Goal: Answer question/provide support: Share knowledge or assist other users

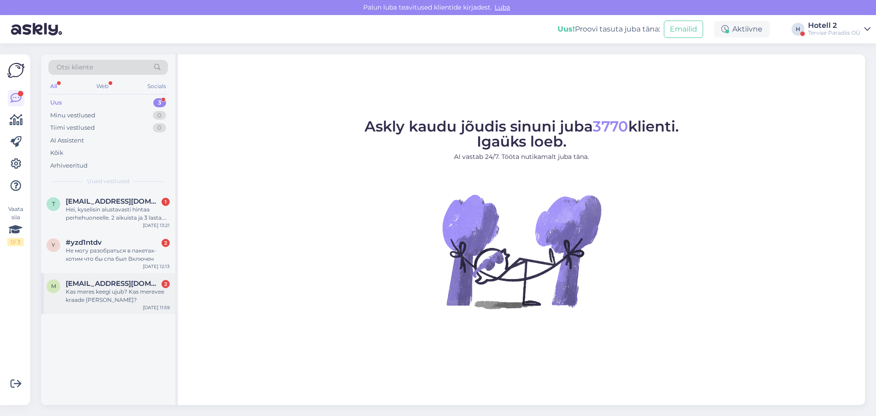
click at [112, 292] on div "Kas meres keegi ujub? Kas merevee kraade [PERSON_NAME]?" at bounding box center [118, 296] width 104 height 16
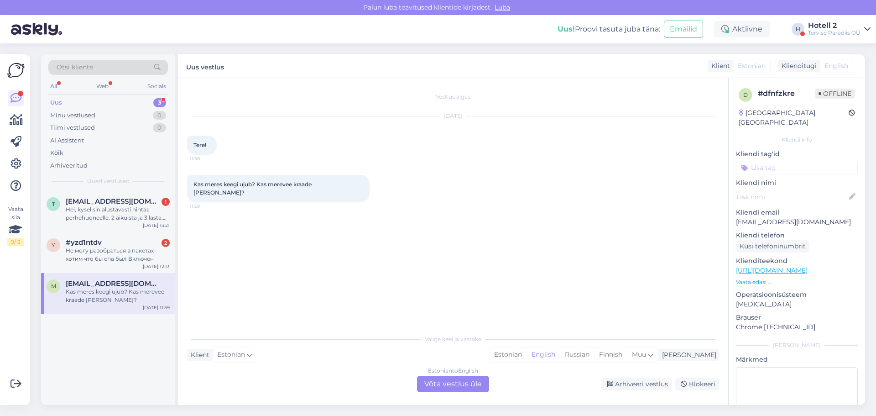
click at [442, 381] on div "Estonian to English Võta vestlus üle" at bounding box center [453, 384] width 72 height 16
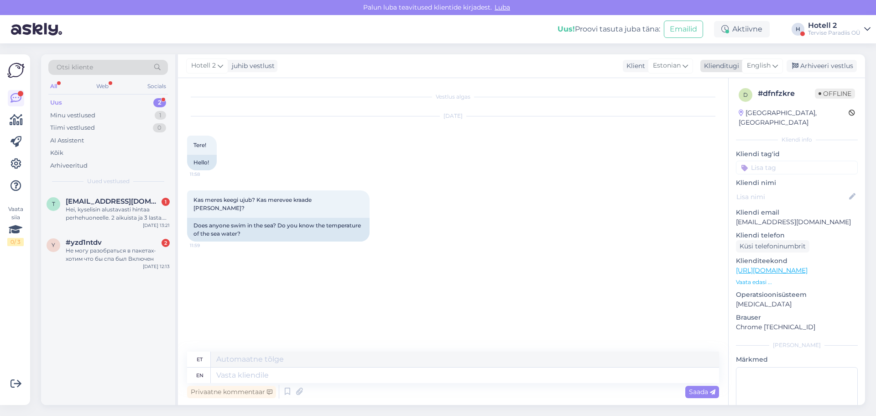
click at [756, 68] on span "English" at bounding box center [759, 66] width 24 height 10
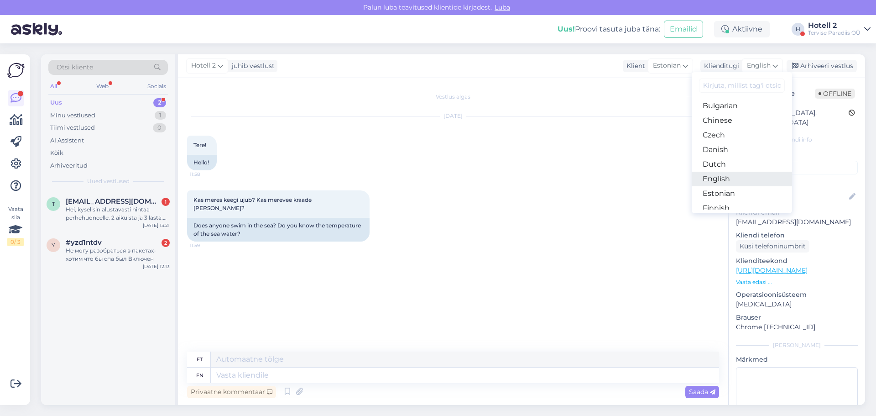
scroll to position [46, 0]
click at [727, 173] on link "Estonian" at bounding box center [742, 177] width 100 height 15
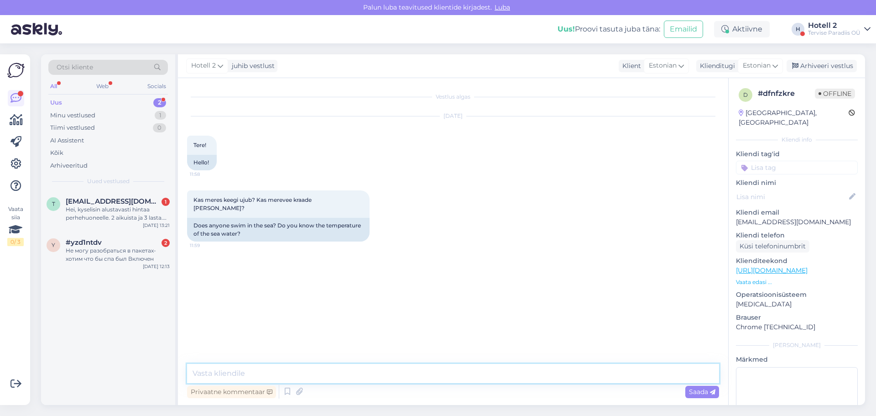
click at [268, 374] on textarea at bounding box center [453, 373] width 532 height 19
type textarea "Tere! Ei oska sellele vastata."
click at [699, 393] on span "Saada" at bounding box center [702, 392] width 26 height 8
click at [822, 64] on div "Arhiveeri vestlus" at bounding box center [822, 66] width 70 height 12
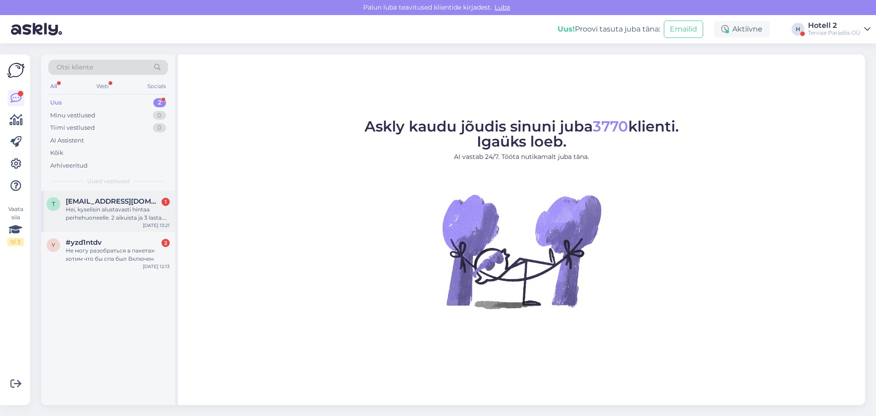
click at [97, 205] on div "Hei, kyselisin alustavasti hintaa perhehuoneelle. 2 aikuista ja 3 lasta. 2x15 v…" at bounding box center [118, 213] width 104 height 16
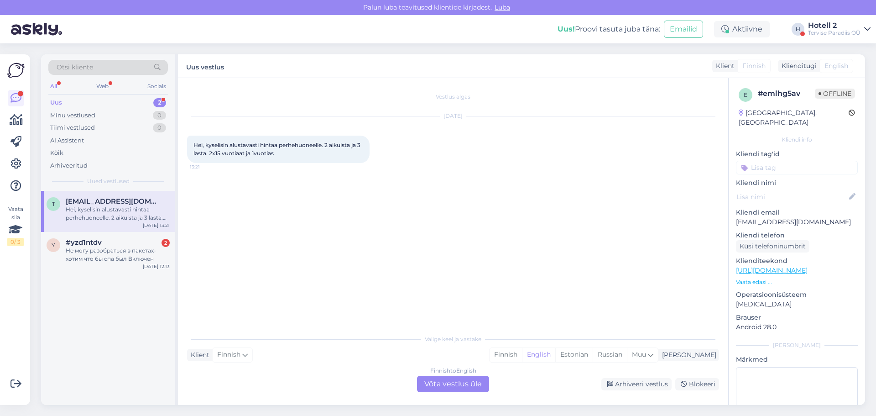
click at [463, 380] on div "Finnish to English Võta vestlus üle" at bounding box center [453, 384] width 72 height 16
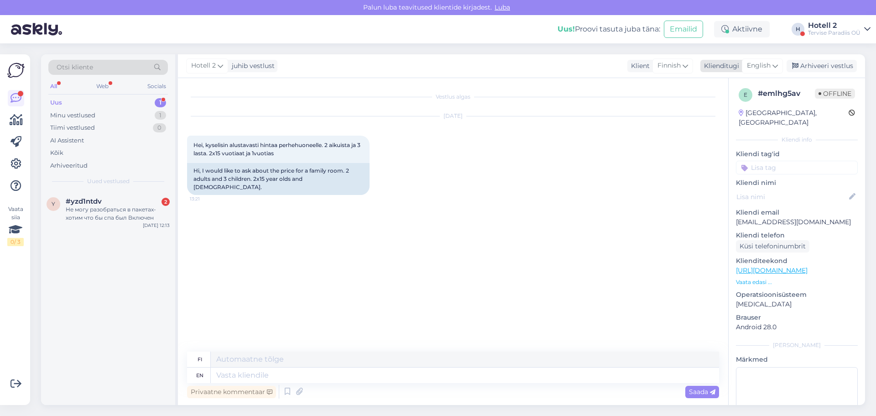
click at [763, 64] on span "English" at bounding box center [759, 66] width 24 height 10
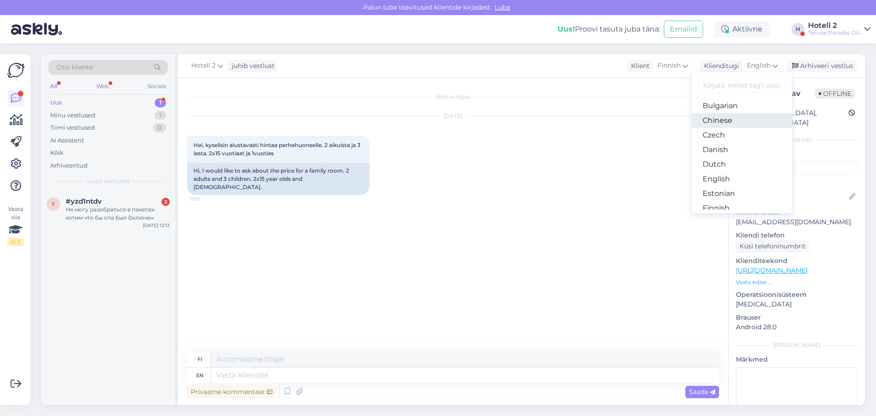
scroll to position [46, 0]
click at [726, 174] on link "Estonian" at bounding box center [742, 177] width 100 height 15
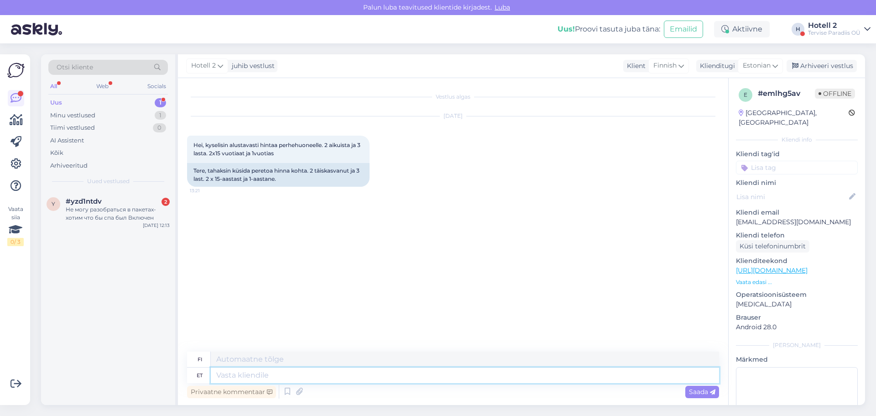
click at [248, 374] on textarea at bounding box center [465, 375] width 508 height 16
type textarea "Tere!"
type textarea "Hei!"
type textarea "Tere! [GEOGRAPHIC_DATA]"
type textarea "Hei! Ystävällisin terveisin"
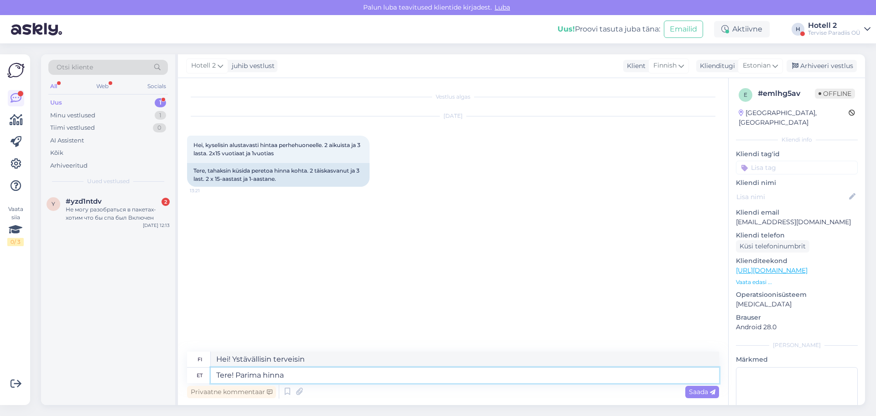
type textarea "Tere! Parima hinna s"
type textarea "Hei! Paras hinta"
type textarea "Tere! Parima hinna saate"
type textarea "Hei! Saat parhaan hinnan"
type textarea "Tere! Parima hinna saate kui i"
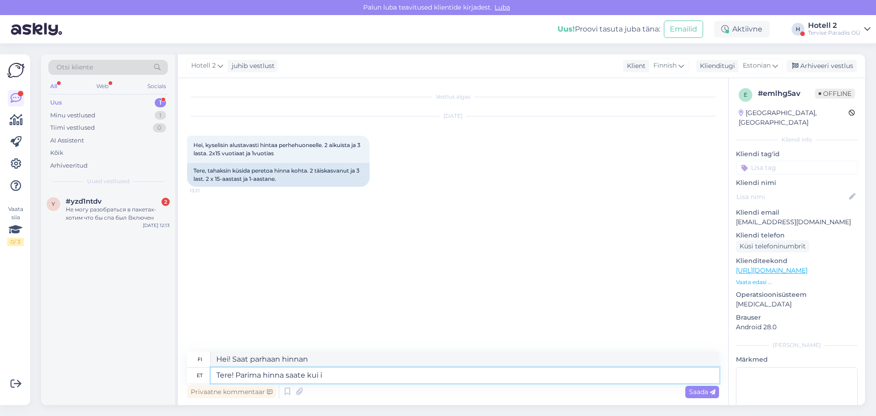
type textarea "Hei! Saat parhaan [PERSON_NAME]"
type textarea "Tere! Parima hinna saate kui ise"
type textarea "Hei! Saat parhaan hinnan, [PERSON_NAME] sen itse."
type textarea "Tere! Parima hinna saate kui ise meie ko"
type textarea "Hei! Saat parhaan hinnan ottamalla meihin yhteyttä."
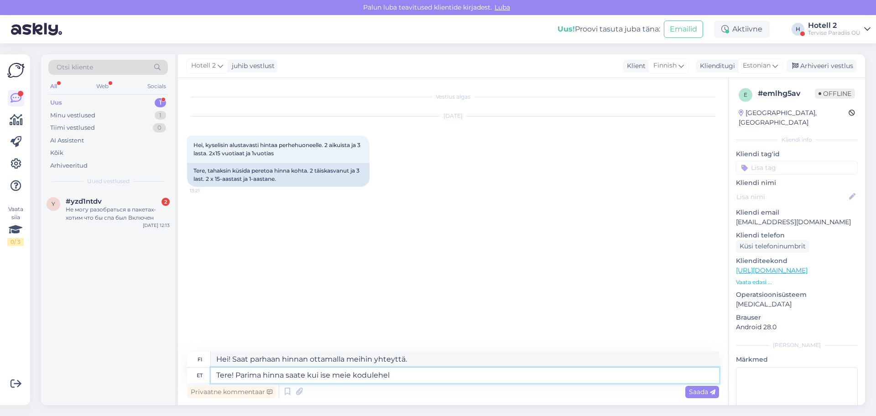
type textarea "Tere! Parima hinna saate kui ise meie kodulehel v"
type textarea "Hei! Saat parhaan hinnan verkkosivuiltamme."
type textarea "Tere! Parima hinna saate kui ise meie kodulehel vaatate o"
type textarea "Hei! Saat parhaan hinnan tarkistamalla itse verkkosivustomme."
type textarea "Tere! Parima hinna saate kui ise meie kodulehel vaatate online b"
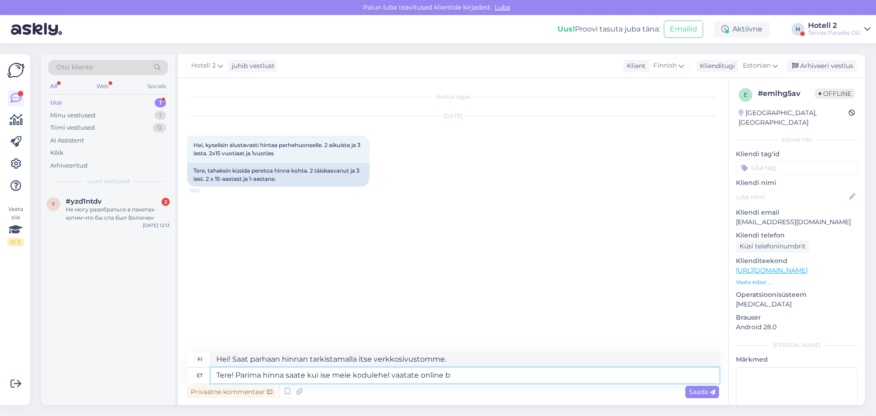
type textarea "Hei! Saat parhaan hinnan tarkistamalla sen verkkosivuiltamme."
type textarea "Tere! Parima hinna saate kui ise meie kodulehel vaatate online broneeringut,"
type textarea "Hei! Saat parhaan [PERSON_NAME] tarkistat online-varauksen verkkosivuillamme."
type textarea "Tere! Parima hinna saate kui ise meie kodulehel vaatate online broneeringut."
type textarea "Hei! Saat parhaan hinnan tarkistamalla verkkosivustomme online-varaustoiminnon."
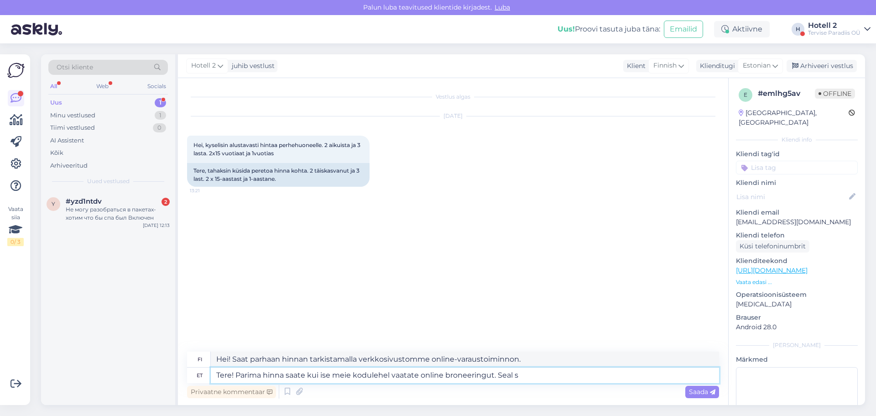
type textarea "Tere! Parima hinna saate kui ise meie kodulehel vaatate online broneeringut. Se…"
type textarea "Hei! Saat parhaan [PERSON_NAME] tarkistat verkkosivustomme online-varaustoiminn…"
type textarea "Tere! Parima hinna saate kui ise meie kodulehel vaatate online broneeringut. Se…"
type textarea "Hei! Saat parhaan [PERSON_NAME] tarkistat online-varauksen verkkosivuillamme. S…"
type textarea "Tere! Parima hinna saate kui ise meie kodulehel vaatate online broneeringut. Se…"
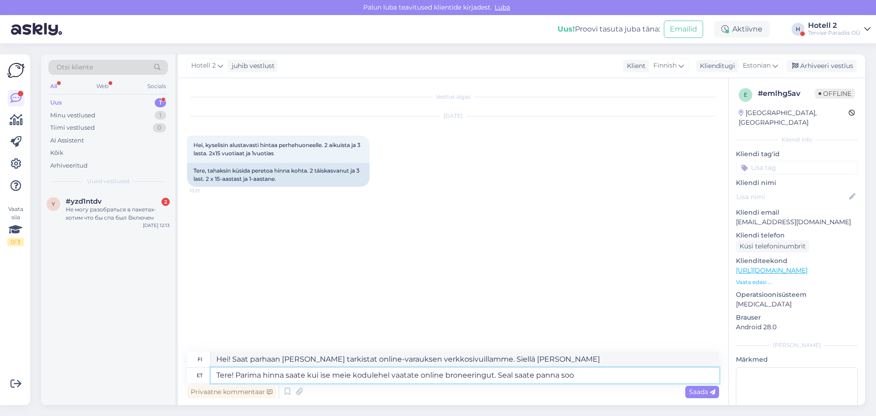
type textarea "Hei! Saat parhaan hinnan tarkistamalla online-varauksen verkkosivuillamme. Siel…"
type textarea "Tere! Parima hinna saate kui ise meie kodulehel vaatate online broneeringut. Se…"
type textarea "Hei! Saat parhaan hinnan tarkistamalla verkkosivustomme online-varaustoiminnon.…"
type textarea "Tere! Parima hinna saate kui ise meie kodulehel vaatate online broneeringut. Se…"
type textarea "Hei! Saat parhaan hinnan tarkistamalla online-varauksen verkkosivuillamme. Siel…"
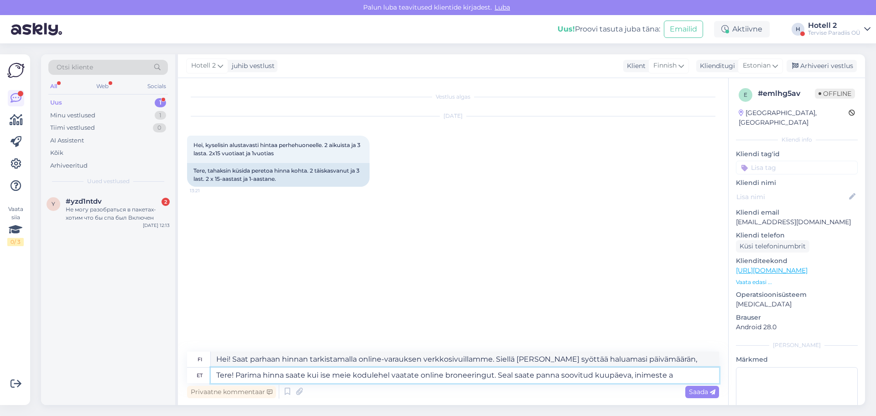
type textarea "Tere! Parima hinna saate kui ise meie kodulehel vaatate online broneeringut. Se…"
type textarea "Hei! Saat parhaan hinnan tarkistamalla online-varauksen verkkosivuillamme. Siel…"
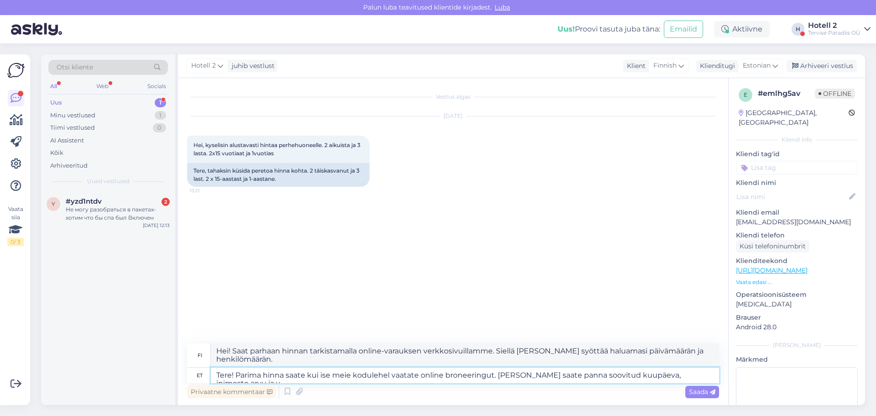
type textarea "Tere! Parima hinna saate kui ise meie kodulehel vaatate online broneeringut. Se…"
type textarea "Hei! Saat parhaan hinnan tarkistamalla verkkosivujemme online-varaustoiminnon. …"
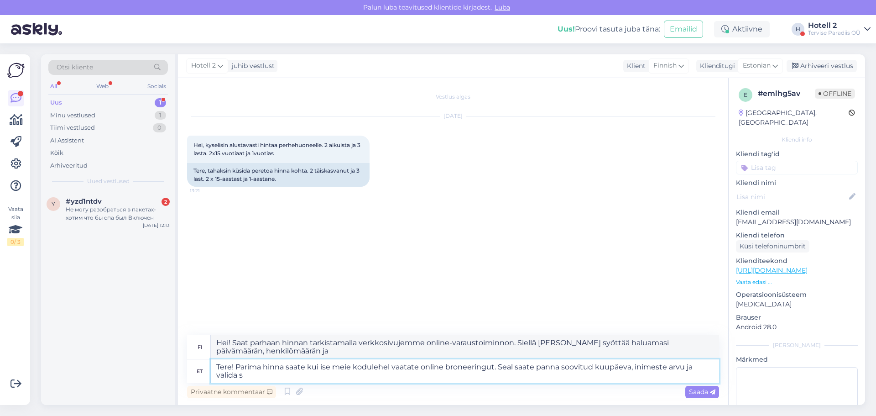
type textarea "Tere! Parima hinna saate kui ise meie kodulehel vaatate online broneeringut. Se…"
type textarea "Hei! Saat parhaan hinnan tarkistamalla verkkosivujemme online-varaustoiminnon. …"
type textarea "Tere! Parima hinna saate kui ise meie kodulehel vaatate online broneeringut. [P…"
type textarea "Hei! Saat parhaan hinnan tarkistamalla verkkosivujemme online-varaustoiminnon. …"
type textarea "Tere! Parima hinna saate kui ise meie kodulehel vaatate online broneeringut. Se…"
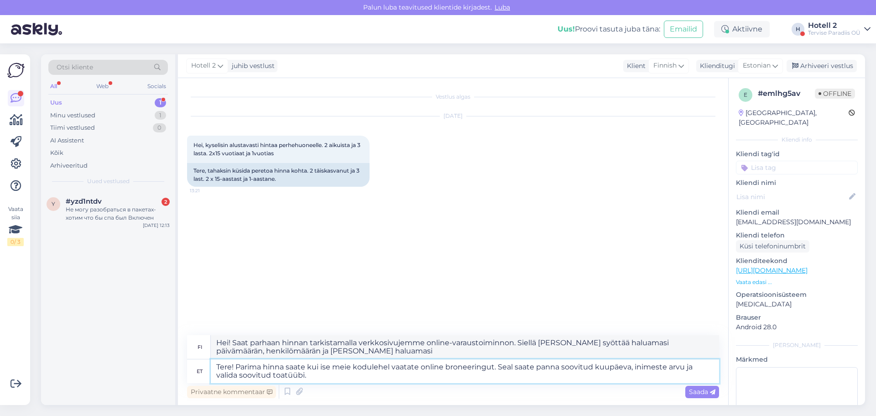
type textarea "Hei! Saat parhaan hinnan tarkistamalla verkkosivujemme online-varaustoiminnon. …"
type textarea "Tere! Parima hinna saate kui ise meie kodulehel vaatate online broneeringut. Se…"
click at [695, 386] on div "Saada" at bounding box center [703, 392] width 34 height 12
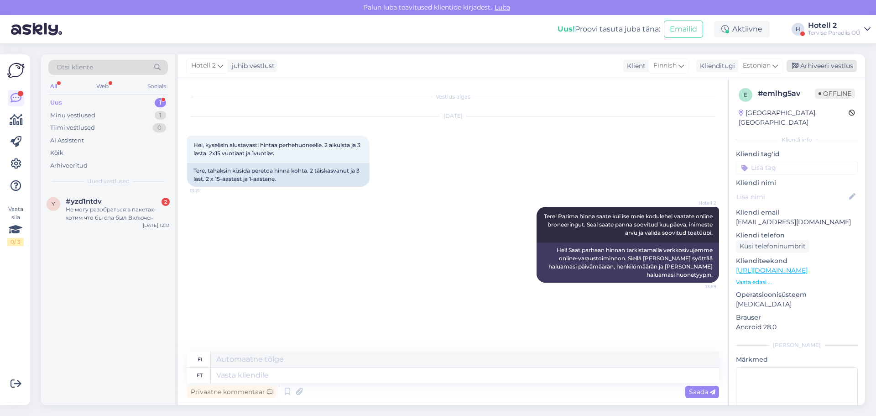
click at [817, 61] on div "Arhiveeri vestlus" at bounding box center [822, 66] width 70 height 12
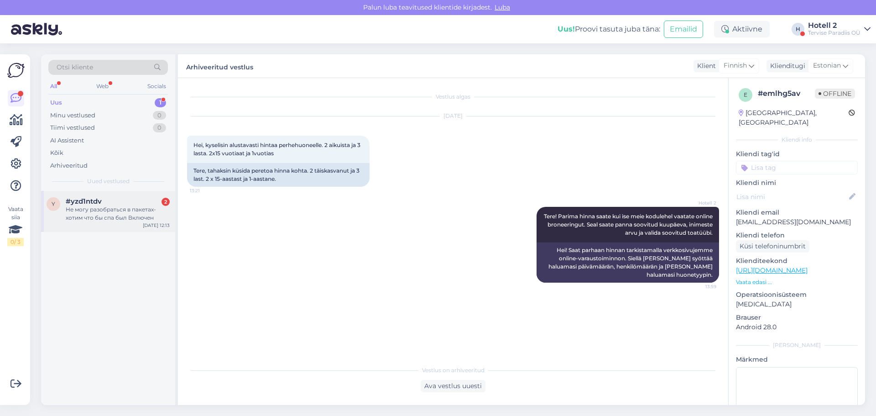
click at [110, 212] on div "Не могу разобраться в пакетах- хотим что бы спа был Включен" at bounding box center [118, 213] width 104 height 16
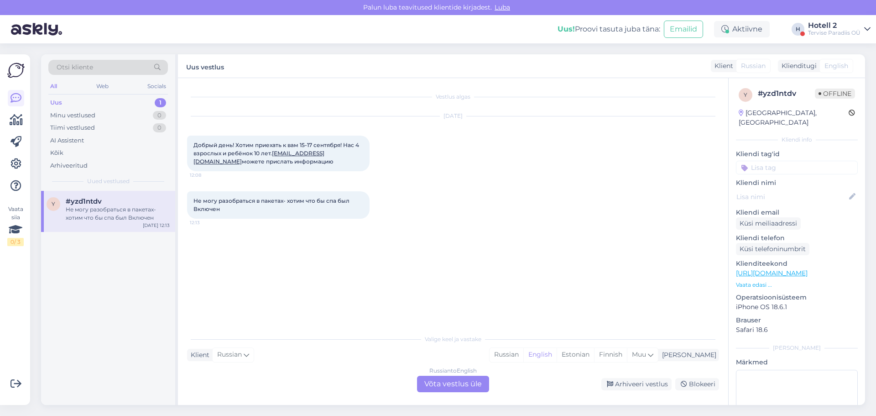
drag, startPoint x: 466, startPoint y: 384, endPoint x: 475, endPoint y: 368, distance: 18.0
click at [466, 382] on div "Russian to English Võta vestlus üle" at bounding box center [453, 384] width 72 height 16
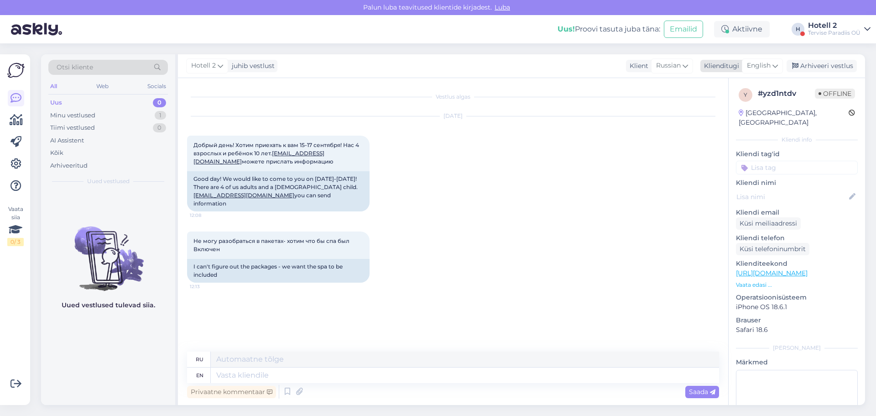
click at [762, 65] on span "English" at bounding box center [759, 66] width 24 height 10
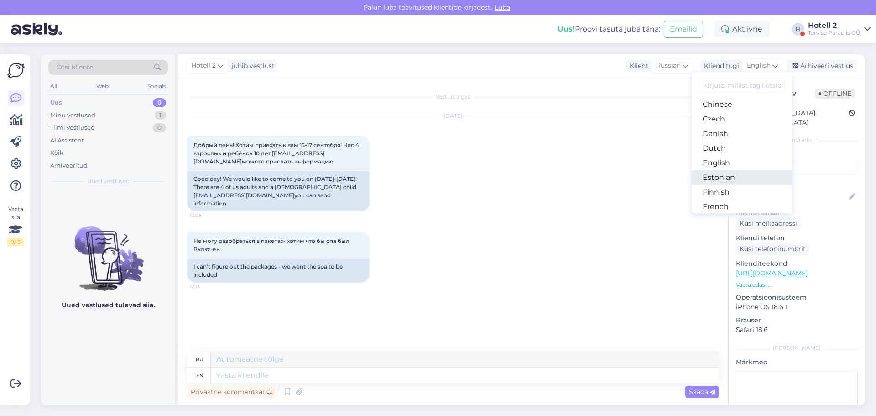
click at [728, 175] on link "Estonian" at bounding box center [742, 177] width 100 height 15
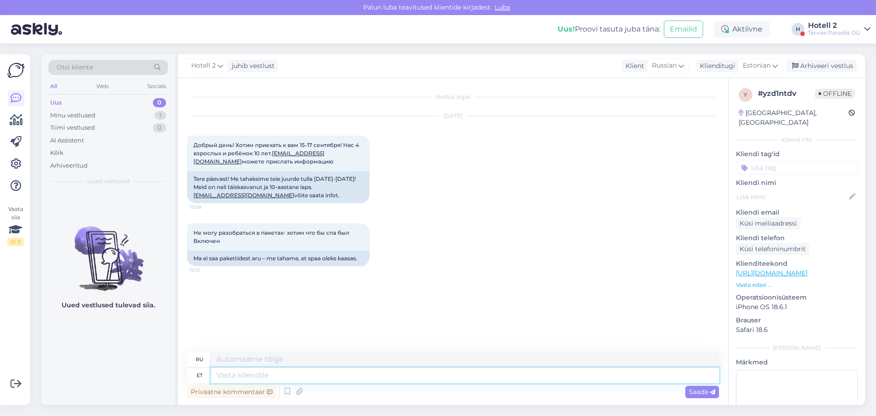
click at [258, 375] on textarea at bounding box center [465, 375] width 508 height 16
type textarea "T"
type textarea "Т"
type textarea "Ter"
type textarea "Ты"
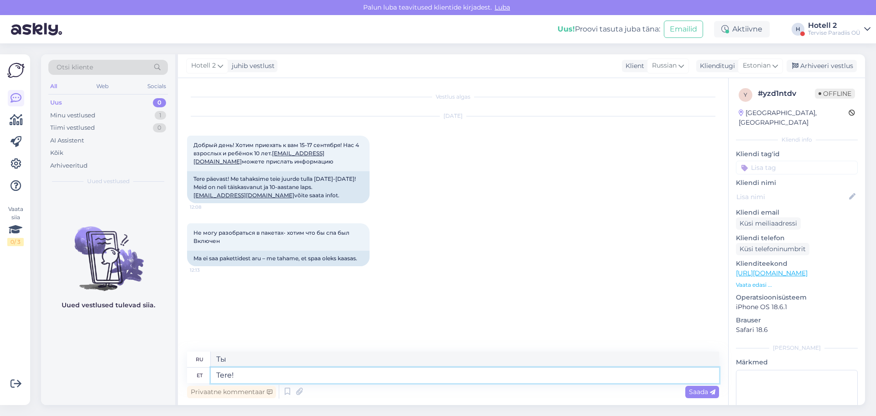
type textarea "Tere!"
type textarea "Привет!"
type textarea "Tere! [GEOGRAPHIC_DATA]"
type textarea "Здравствуйте! Пожалуйста."
type textarea "Tere! Palun saatke k"
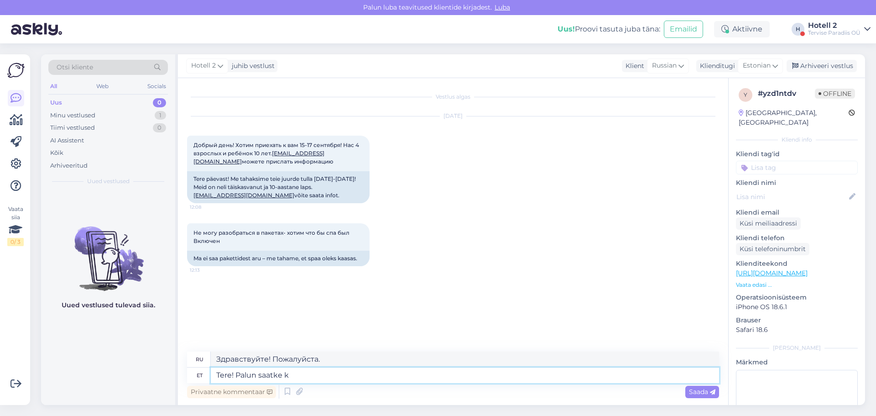
type textarea "Здравствуйте! Пожалуйста, отправьте"
type textarea "Tere! Palun saatke kiri sa"
type textarea "Здравствуйте! [GEOGRAPHIC_DATA], отправьте сообщение."
type textarea "Tere! Palun saatke kiri [EMAIL_ADDRESS][DOMAIN_NAME]"
type textarea "Здравствуйте! Пожалуйста, отправьте письмо на [EMAIL_ADDRESS][DOMAIN_NAME]"
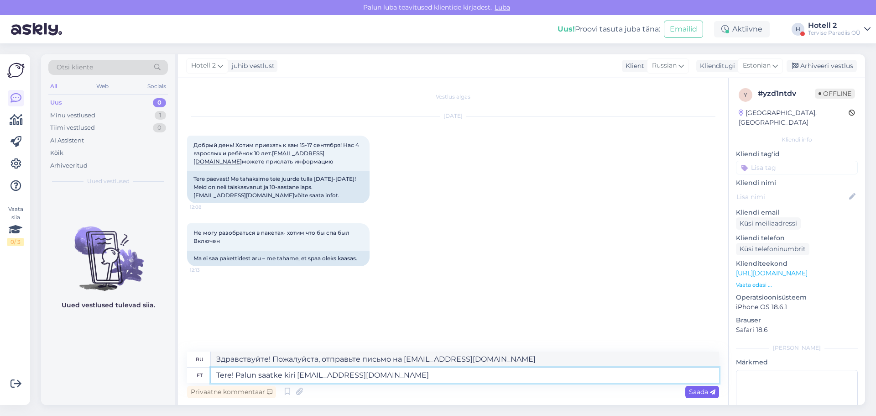
type textarea "Tere! Palun saatke kiri [EMAIL_ADDRESS][DOMAIN_NAME]"
click at [701, 393] on span "Saada" at bounding box center [702, 392] width 26 height 8
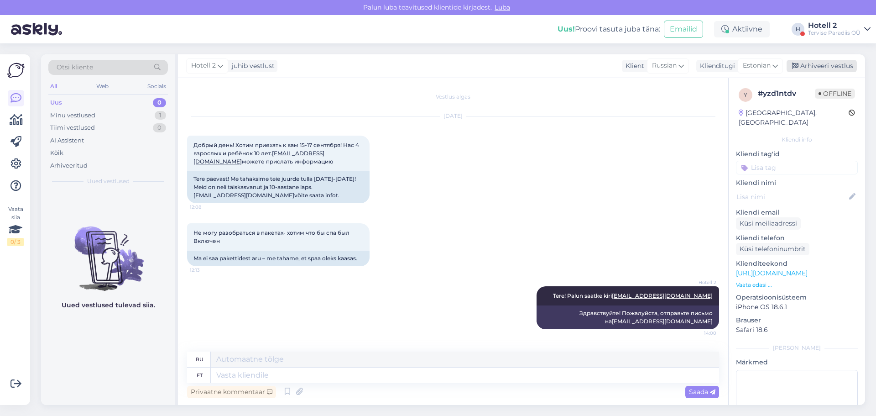
click at [835, 68] on div "Arhiveeri vestlus" at bounding box center [822, 66] width 70 height 12
